Goal: Task Accomplishment & Management: Complete application form

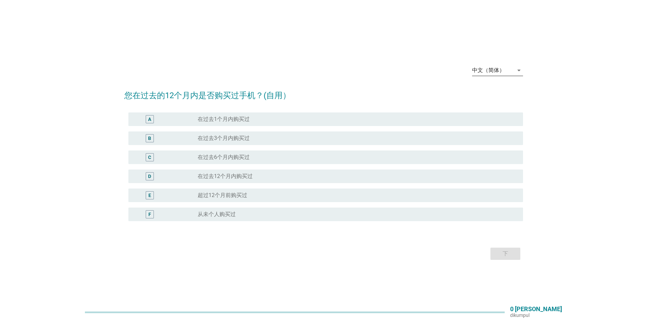
click at [494, 65] on div "中文（简体）" at bounding box center [492, 70] width 41 height 11
click at [494, 91] on font "Bahasa Melayu" at bounding box center [495, 92] width 37 height 6
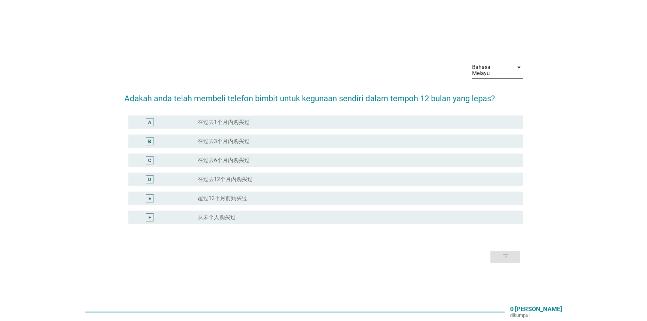
click at [152, 156] on div "C" at bounding box center [150, 160] width 8 height 8
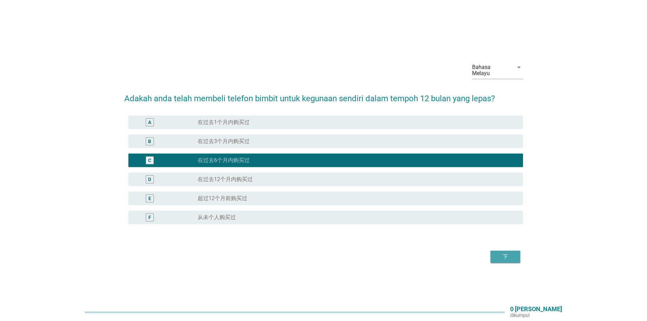
click at [503, 253] on font "下" at bounding box center [504, 256] width 5 height 6
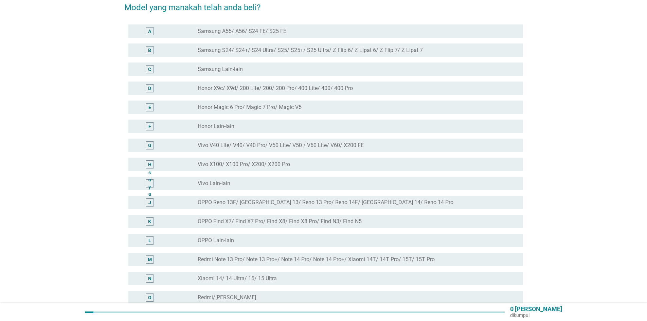
scroll to position [102, 0]
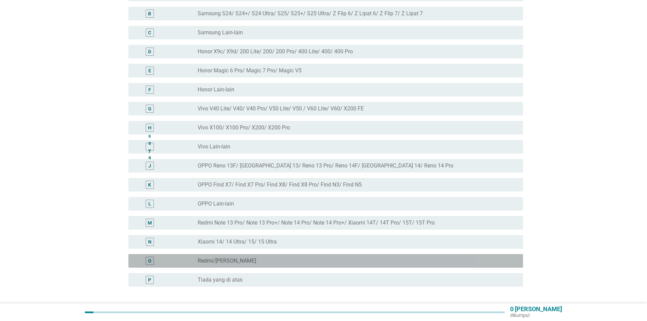
click at [236, 254] on div "O radio_button_unchecked Redmi/[PERSON_NAME]" at bounding box center [325, 261] width 394 height 14
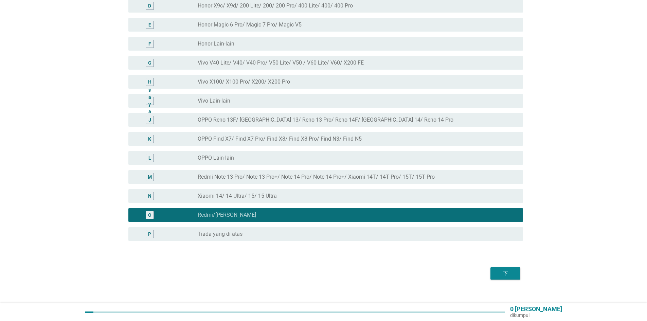
scroll to position [150, 0]
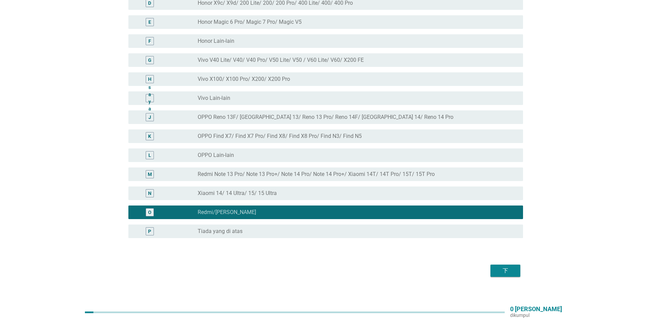
click at [499, 266] on div "下" at bounding box center [505, 270] width 19 height 8
